Goal: Transaction & Acquisition: Register for event/course

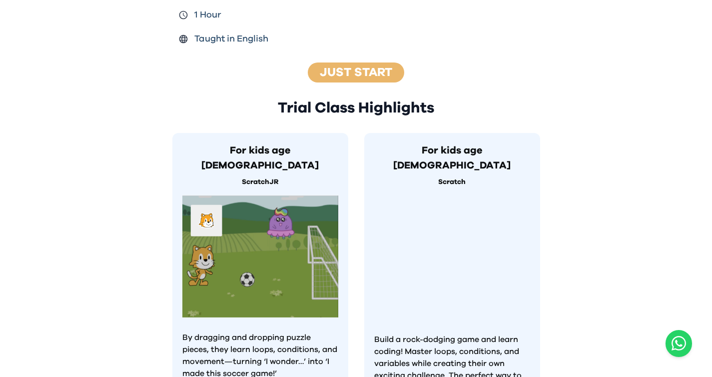
scroll to position [169, 0]
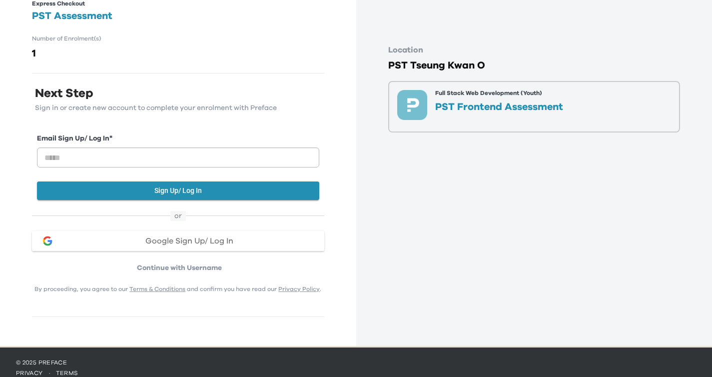
scroll to position [63, 0]
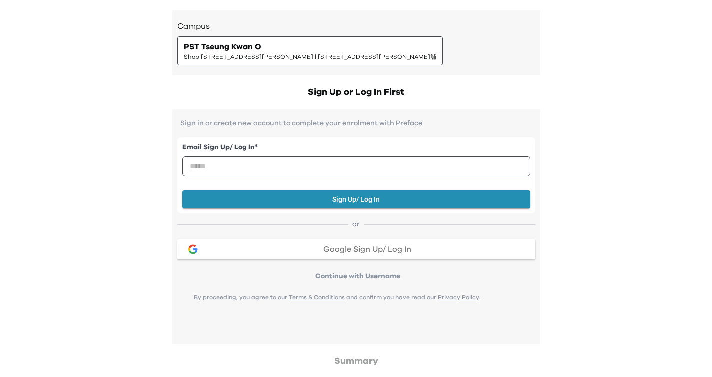
scroll to position [193, 0]
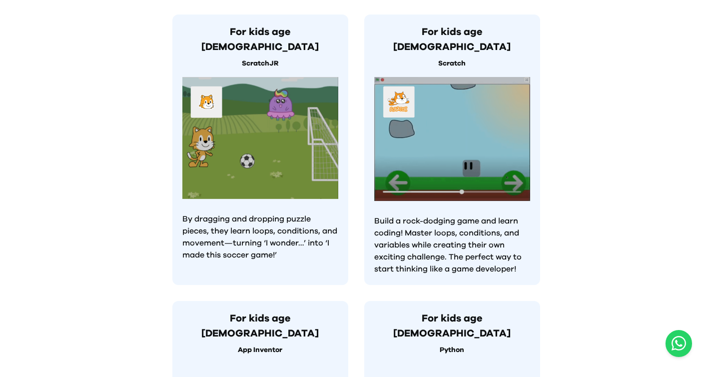
scroll to position [572, 0]
